Goal: Task Accomplishment & Management: Use online tool/utility

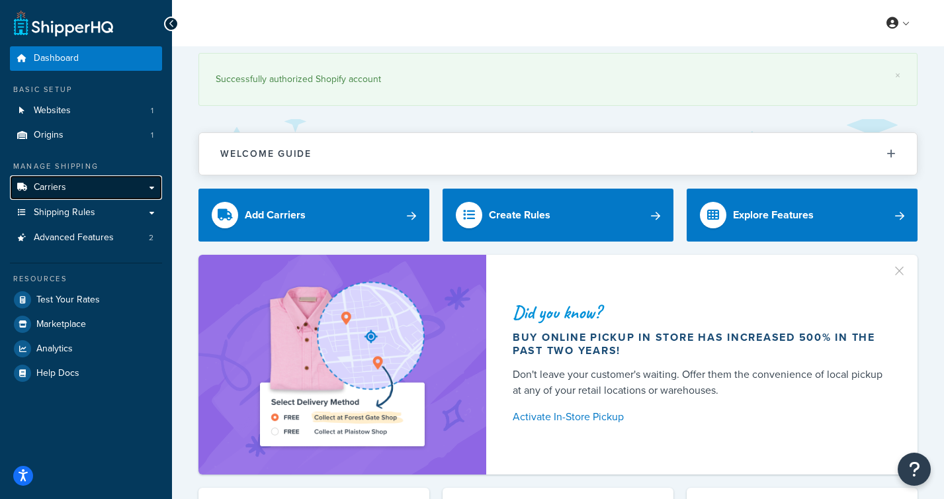
click at [146, 189] on link "Carriers" at bounding box center [86, 187] width 152 height 24
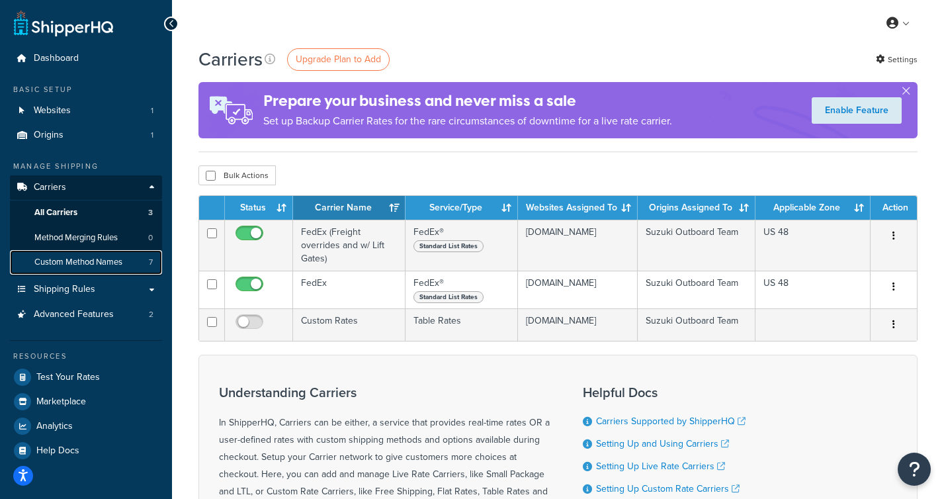
click at [85, 263] on span "Custom Method Names" at bounding box center [78, 262] width 88 height 11
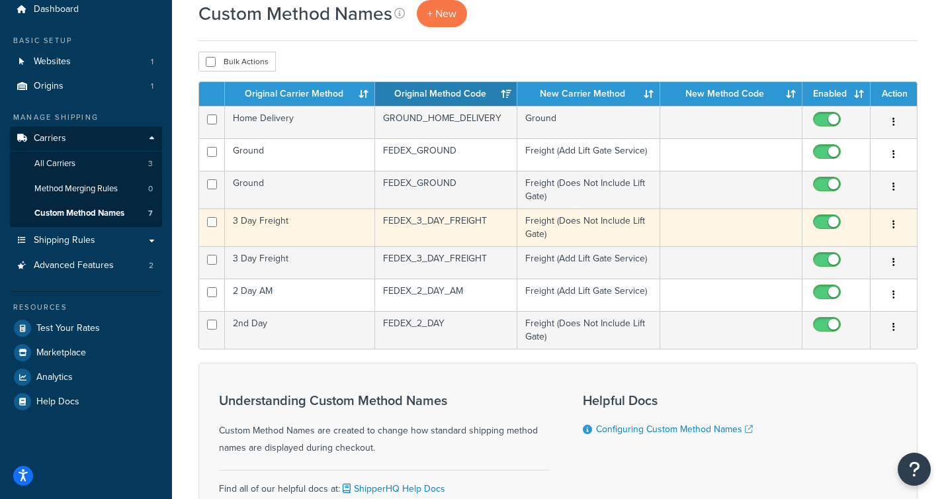
scroll to position [56, 0]
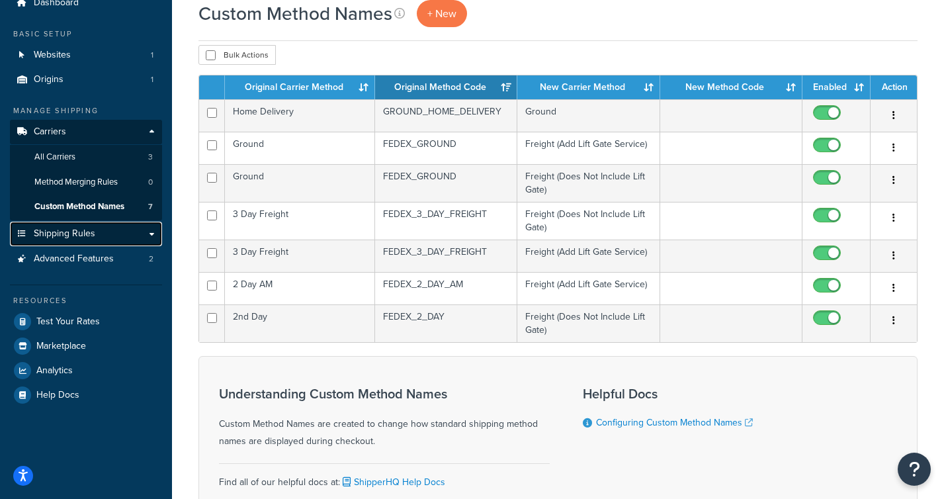
click at [79, 235] on span "Shipping Rules" at bounding box center [65, 233] width 62 height 11
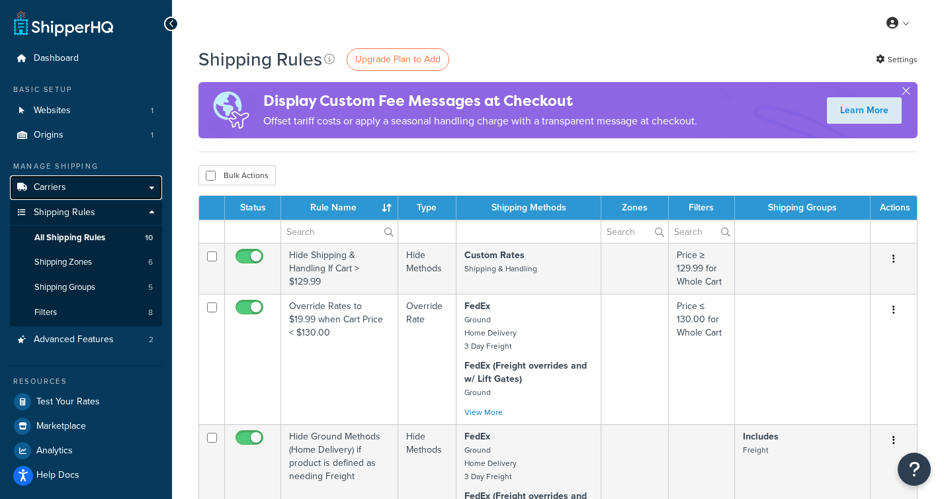
click at [67, 189] on link "Carriers" at bounding box center [86, 187] width 152 height 24
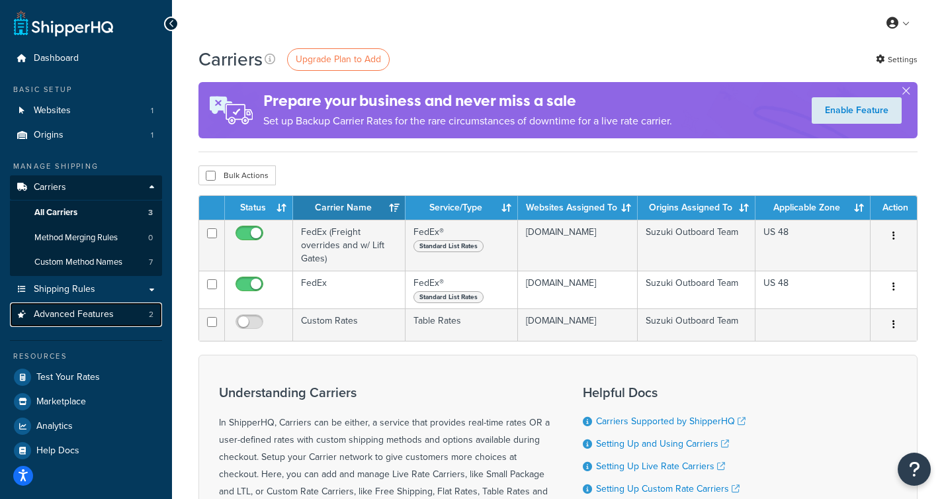
click at [79, 321] on link "Advanced Features 2" at bounding box center [86, 314] width 152 height 24
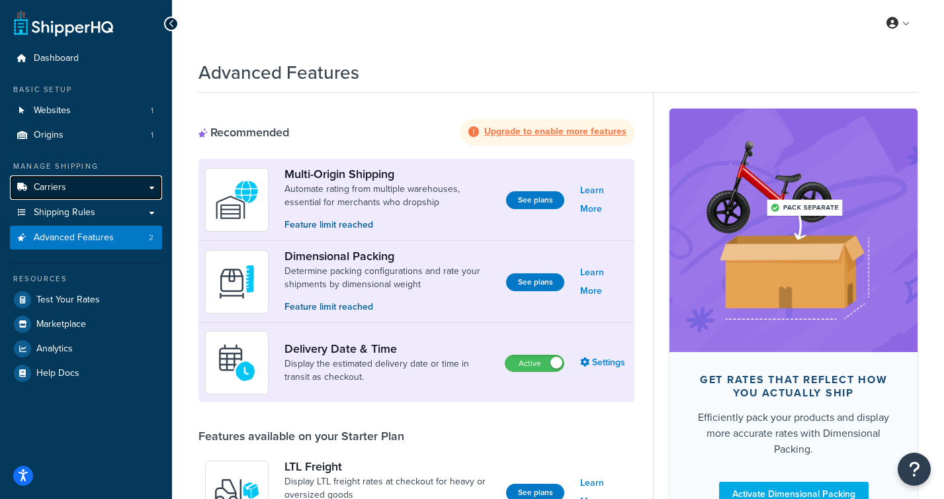
click at [66, 192] on link "Carriers" at bounding box center [86, 187] width 152 height 24
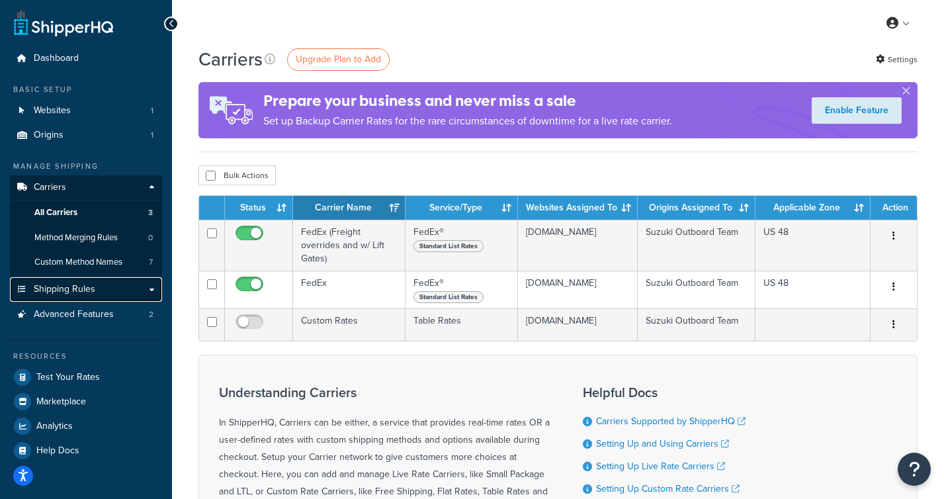
click at [73, 288] on span "Shipping Rules" at bounding box center [65, 289] width 62 height 11
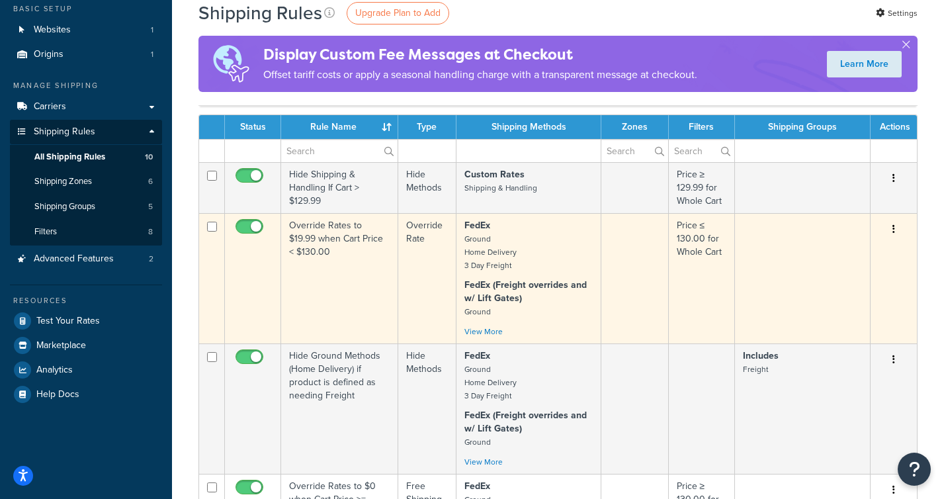
scroll to position [85, 0]
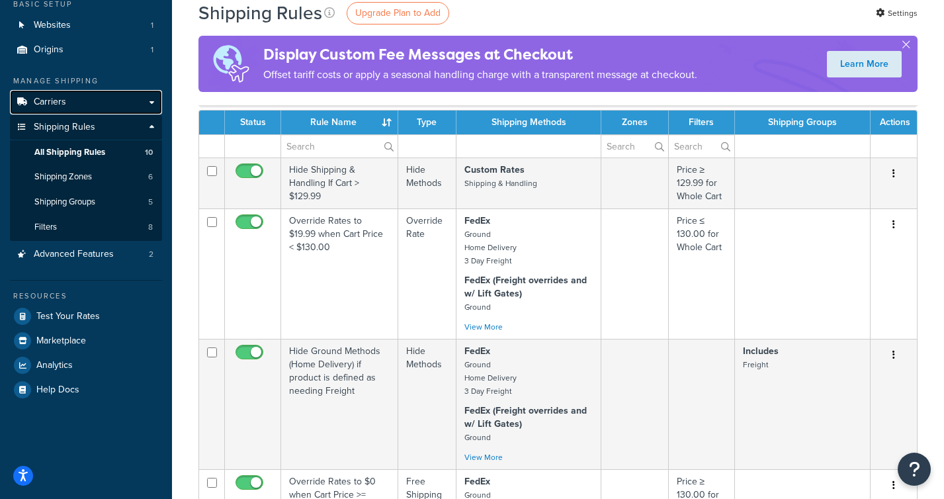
click at [76, 101] on link "Carriers" at bounding box center [86, 102] width 152 height 24
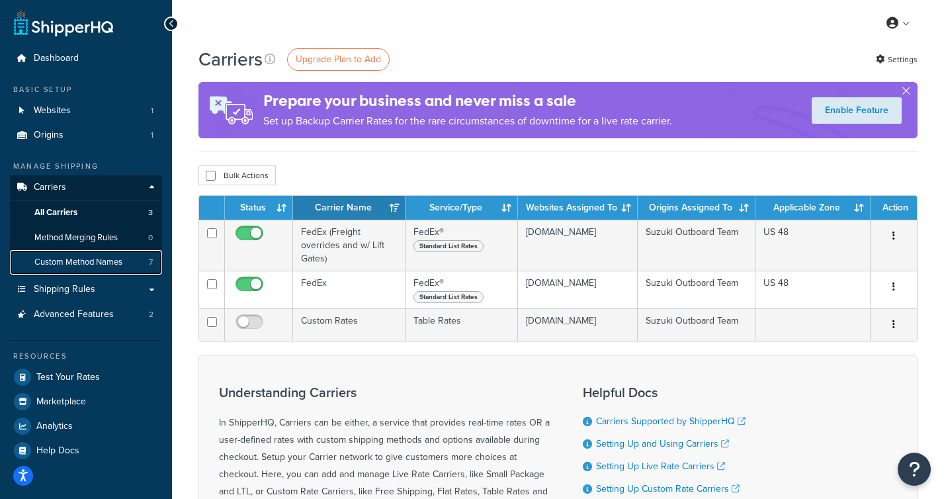
click at [67, 261] on span "Custom Method Names" at bounding box center [78, 262] width 88 height 11
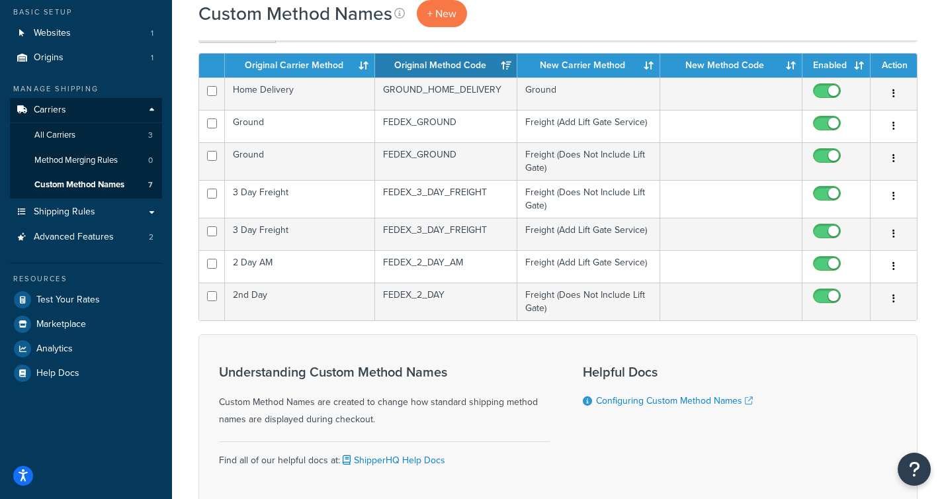
scroll to position [85, 0]
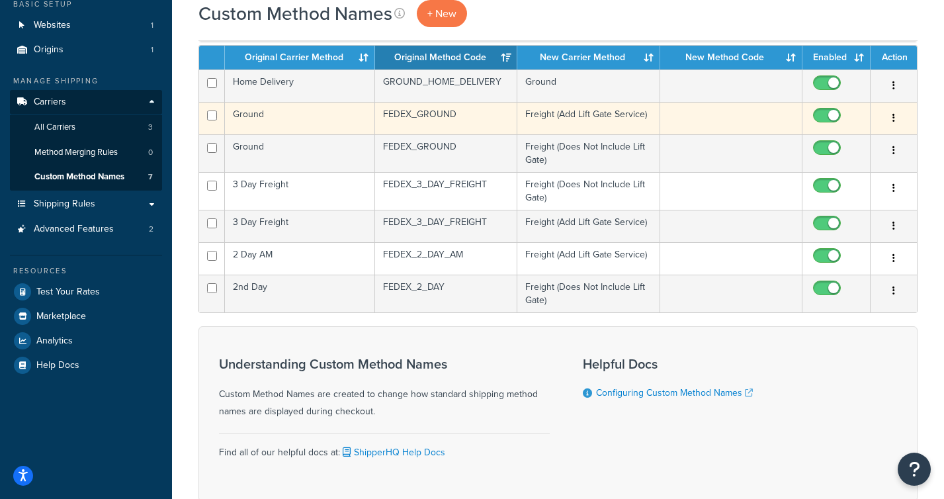
click at [714, 124] on td at bounding box center [731, 118] width 142 height 32
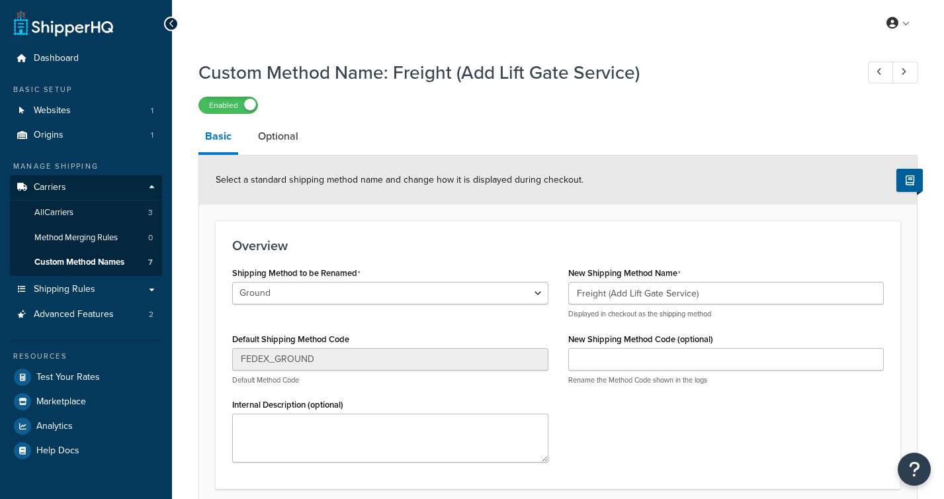
select select "699777"
click at [62, 262] on span "Custom Method Names" at bounding box center [79, 262] width 90 height 11
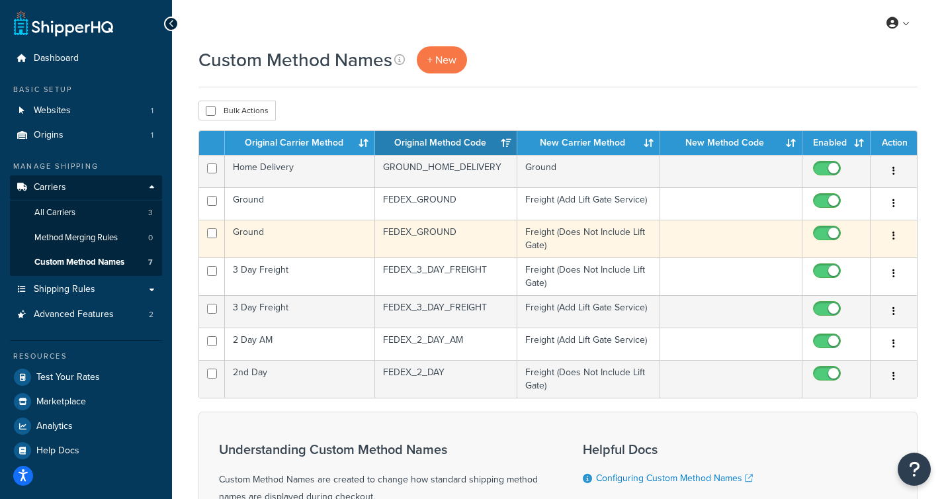
click at [619, 247] on td "Freight (Does Not Include Lift Gate)" at bounding box center [588, 239] width 142 height 38
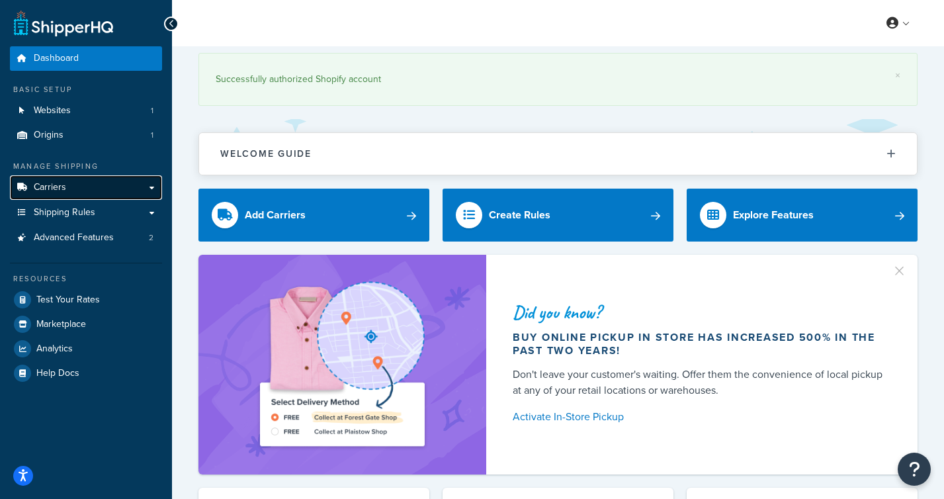
click at [103, 192] on link "Carriers" at bounding box center [86, 187] width 152 height 24
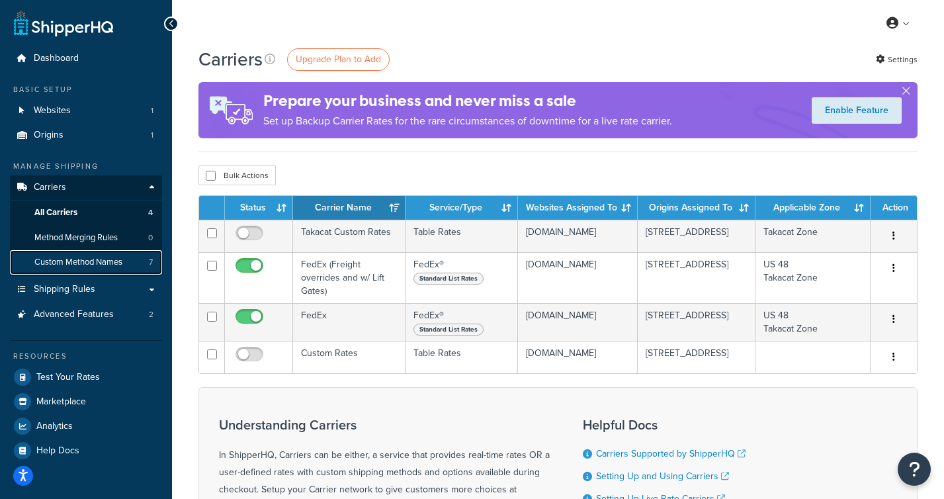
click at [85, 262] on span "Custom Method Names" at bounding box center [78, 262] width 88 height 11
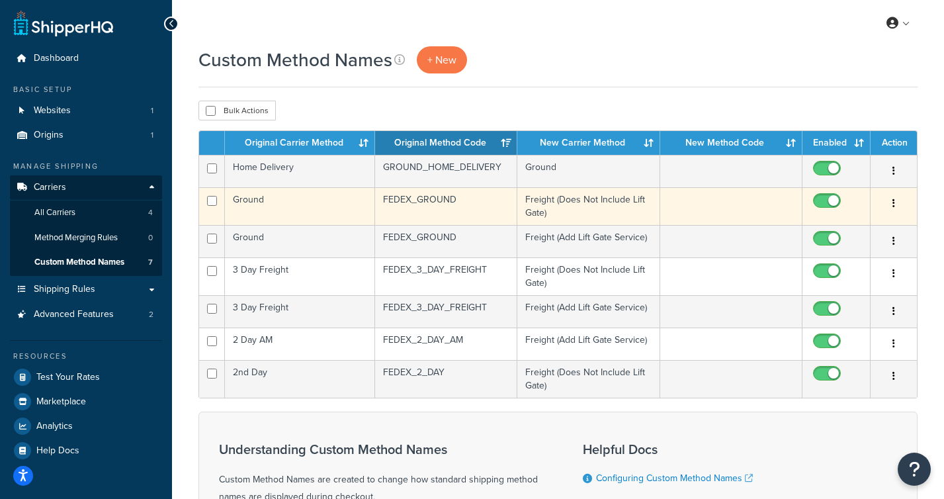
click at [302, 205] on td "Ground" at bounding box center [300, 206] width 150 height 38
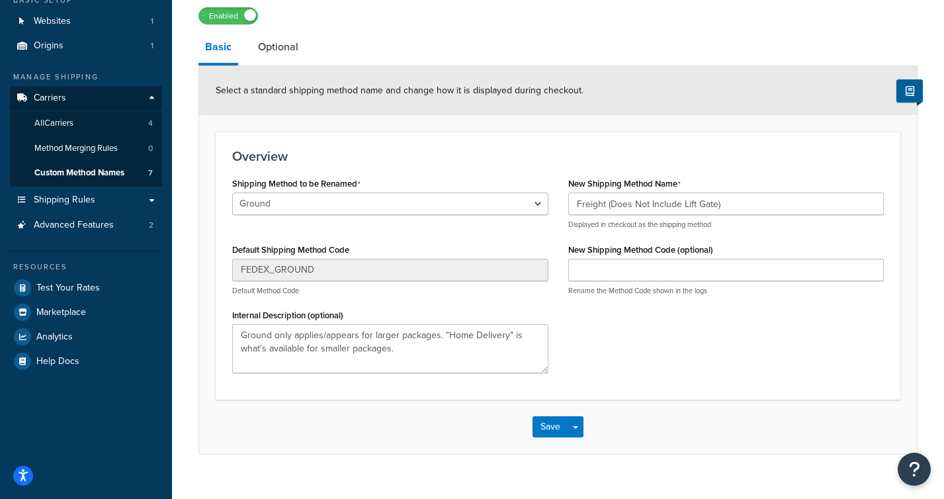
scroll to position [111, 0]
